Goal: Task Accomplishment & Management: Use online tool/utility

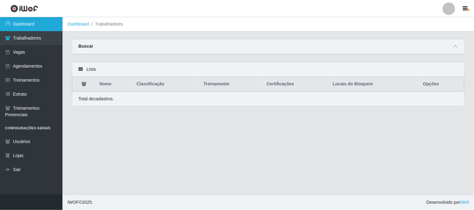
click at [48, 24] on link "Dashboard" at bounding box center [31, 24] width 62 height 14
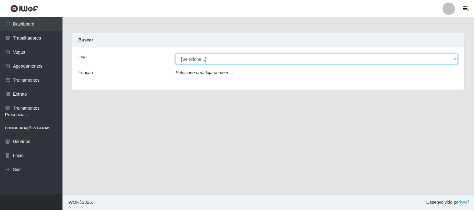
click at [215, 61] on select "[Selecione...] Sapore D'italia" at bounding box center [317, 59] width 282 height 11
select select "266"
click at [176, 54] on select "[Selecione...] Sapore D'italia" at bounding box center [317, 59] width 282 height 11
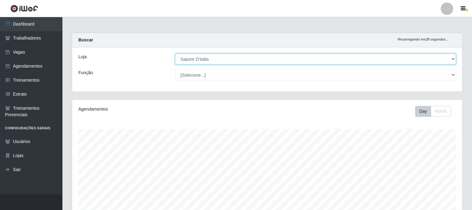
scroll to position [139, 0]
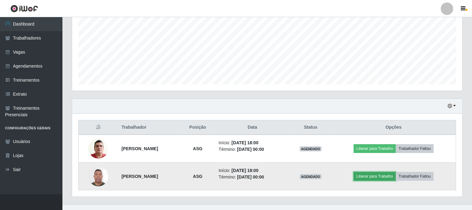
click at [375, 176] on button "Liberar para Trabalho" at bounding box center [375, 176] width 42 height 9
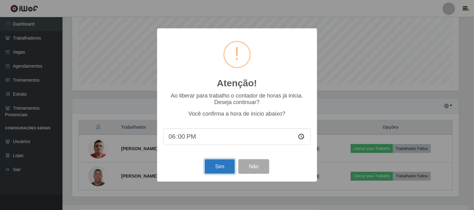
click at [230, 169] on button "Sim" at bounding box center [220, 167] width 30 height 15
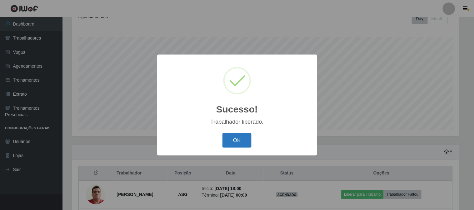
click at [233, 144] on button "OK" at bounding box center [236, 140] width 29 height 15
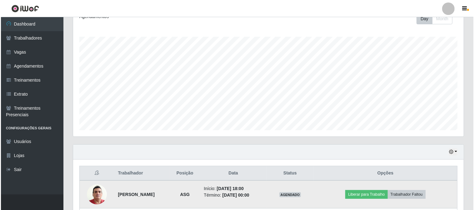
scroll to position [149, 0]
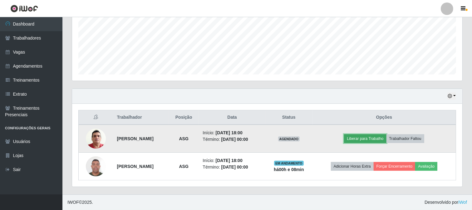
click at [363, 141] on button "Liberar para Trabalho" at bounding box center [365, 139] width 42 height 9
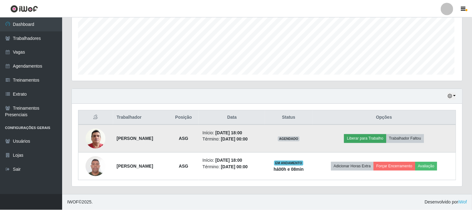
scroll to position [129, 386]
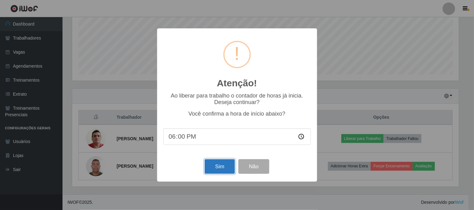
click at [224, 167] on button "Sim" at bounding box center [220, 167] width 30 height 15
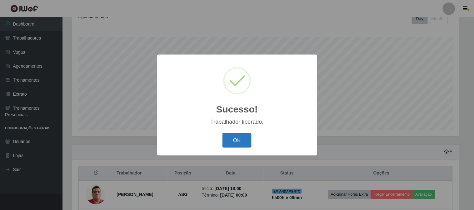
click at [235, 140] on button "OK" at bounding box center [236, 140] width 29 height 15
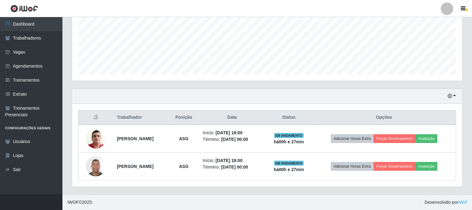
scroll to position [0, 0]
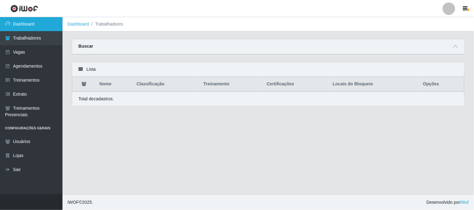
click at [42, 25] on link "Dashboard" at bounding box center [31, 24] width 62 height 14
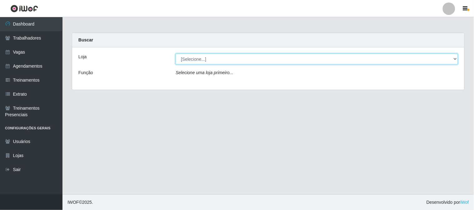
click at [192, 55] on select "[Selecione...] Sapore D'italia" at bounding box center [317, 59] width 282 height 11
drag, startPoint x: 192, startPoint y: 55, endPoint x: 185, endPoint y: 58, distance: 7.0
click at [185, 58] on select "[Selecione...] Sapore D'italia" at bounding box center [317, 59] width 282 height 11
select select "266"
click at [176, 54] on select "[Selecione...] Sapore D'italia" at bounding box center [317, 59] width 282 height 11
